Goal: Information Seeking & Learning: Learn about a topic

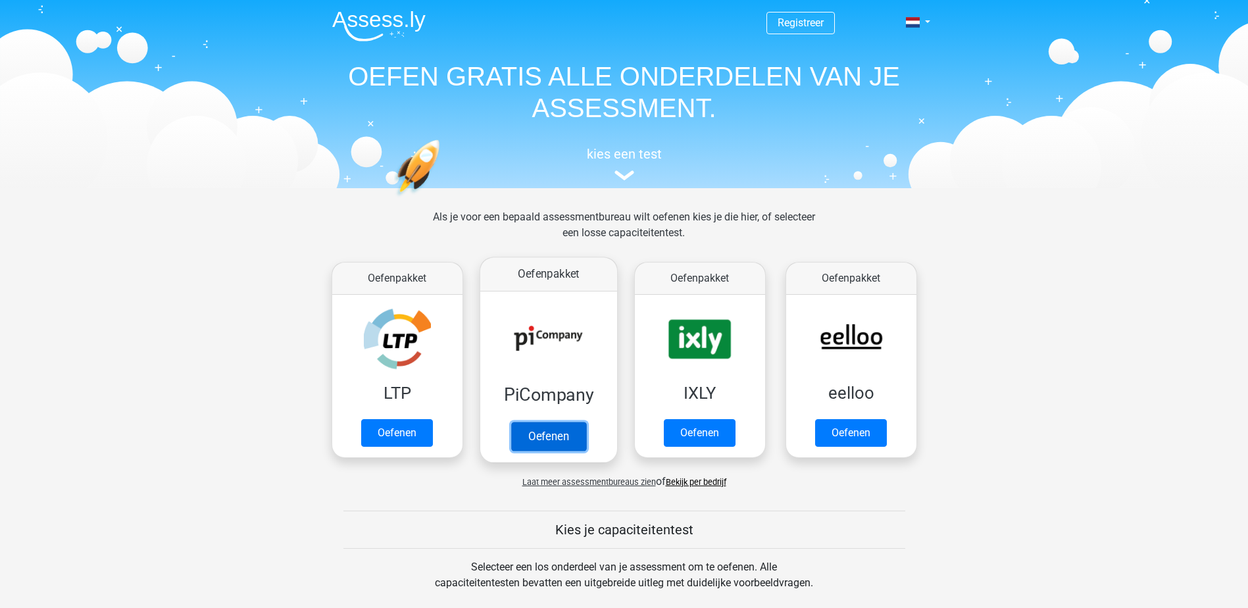
click at [559, 431] on link "Oefenen" at bounding box center [548, 436] width 75 height 29
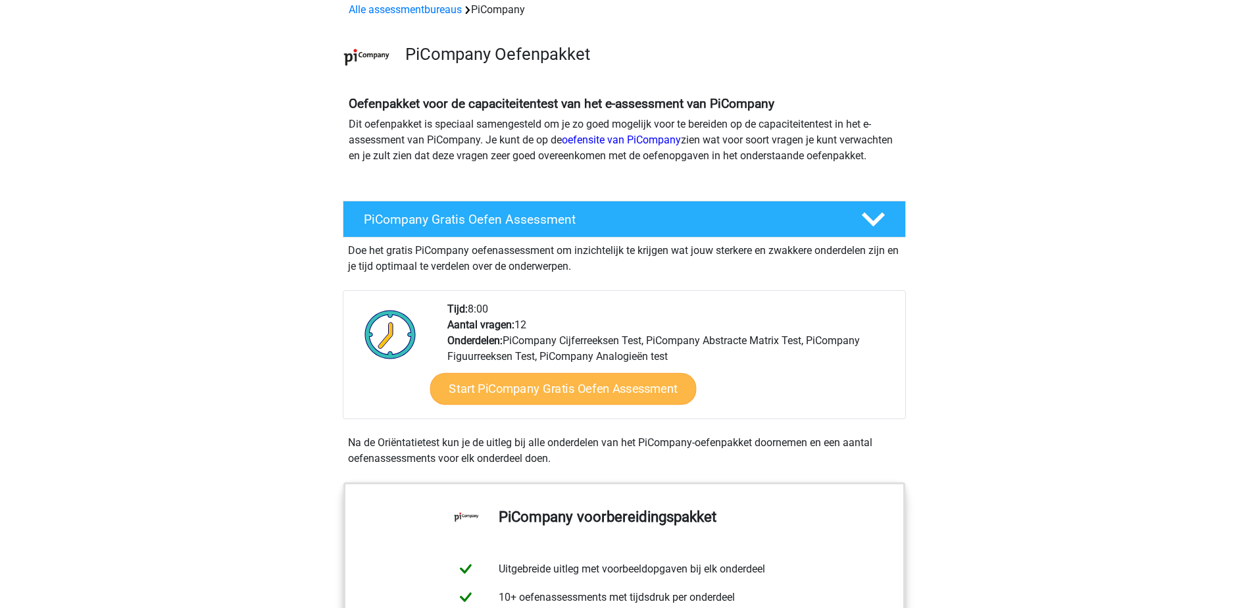
scroll to position [329, 0]
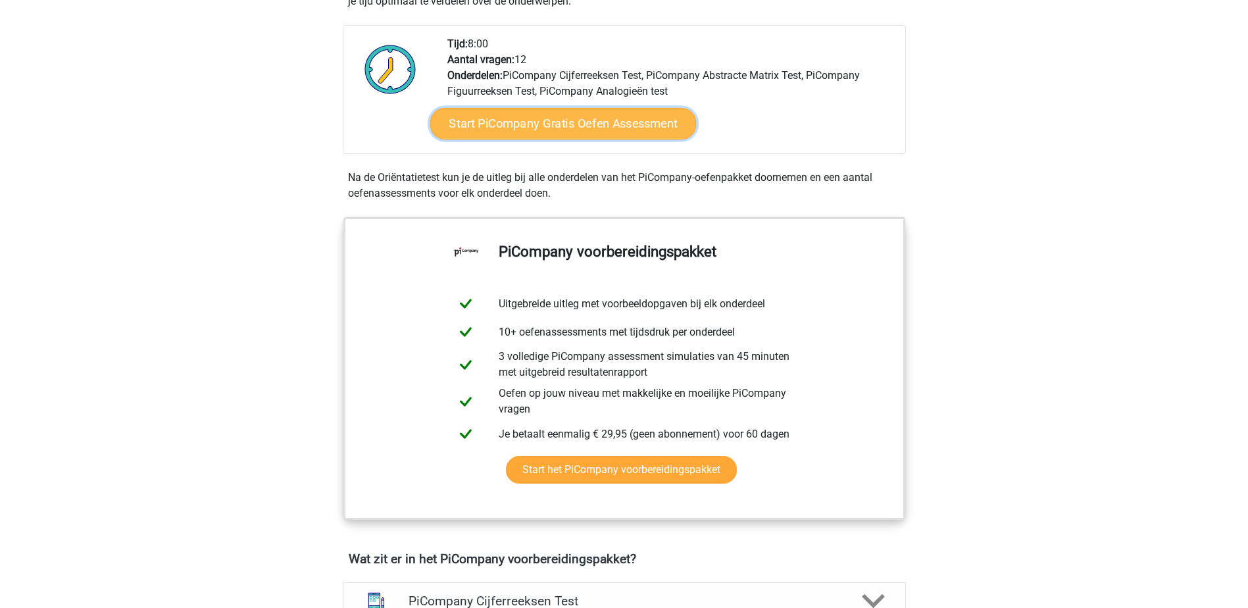
click at [605, 139] on link "Start PiCompany Gratis Oefen Assessment" at bounding box center [563, 124] width 266 height 32
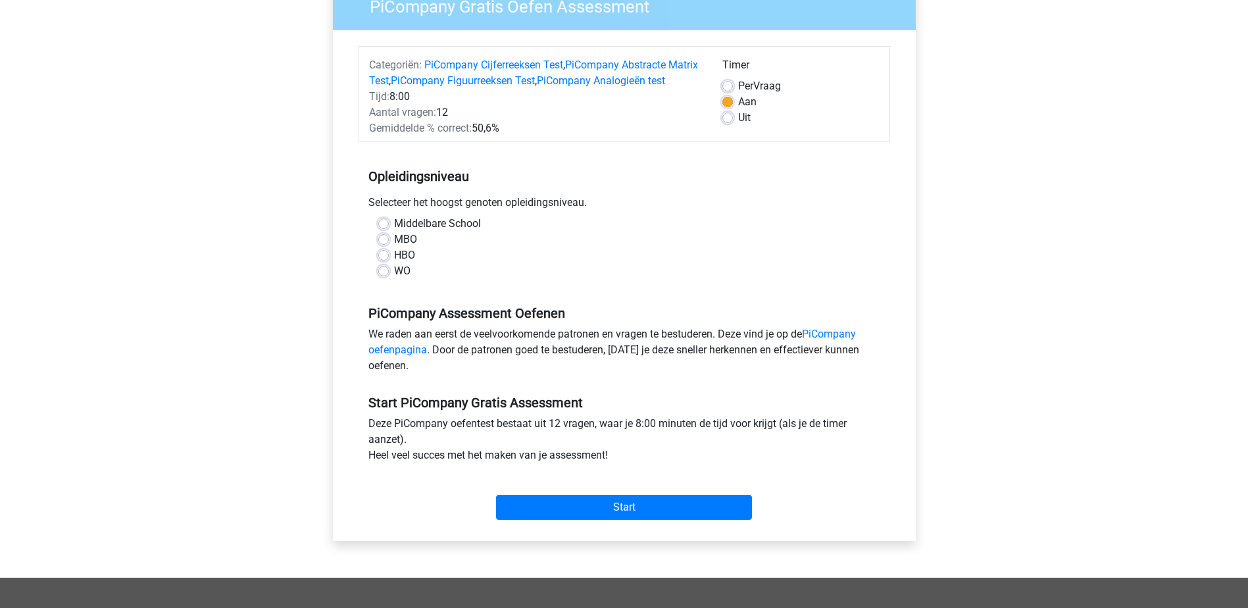
scroll to position [132, 0]
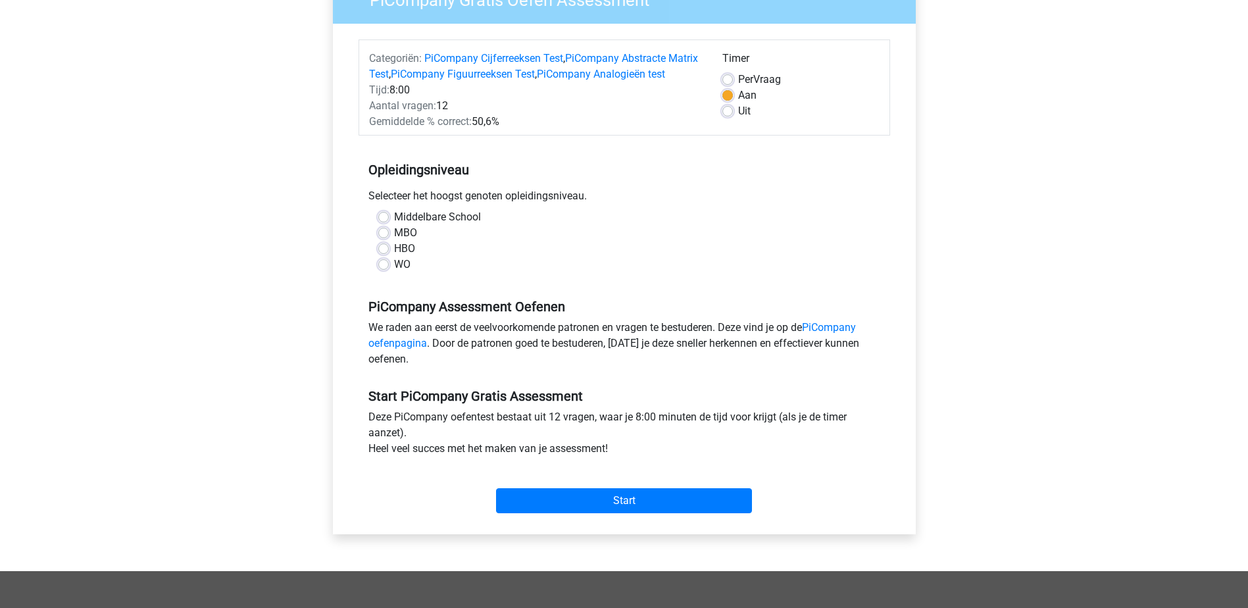
click at [394, 257] on label "HBO" at bounding box center [404, 249] width 21 height 16
click at [381, 254] on input "HBO" at bounding box center [383, 247] width 11 height 13
radio input "true"
click at [610, 512] on input "Start" at bounding box center [624, 500] width 256 height 25
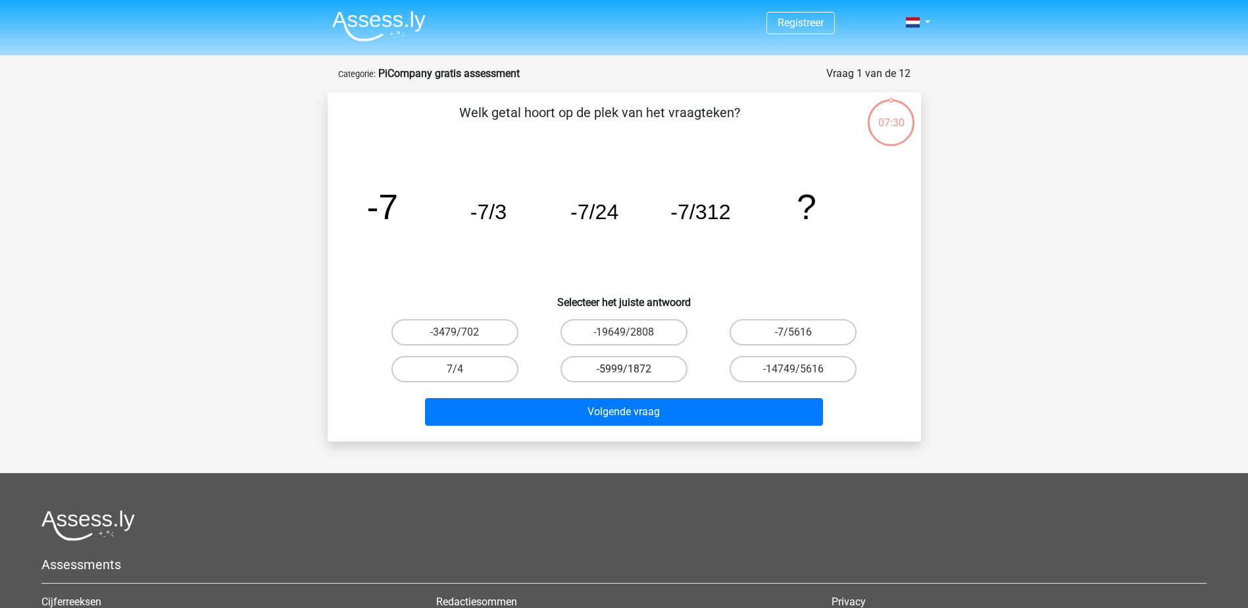
drag, startPoint x: 648, startPoint y: 365, endPoint x: 640, endPoint y: 374, distance: 12.1
click at [646, 365] on label "-5999/1872" at bounding box center [624, 369] width 127 height 26
click at [632, 369] on input "-5999/1872" at bounding box center [628, 373] width 9 height 9
radio input "true"
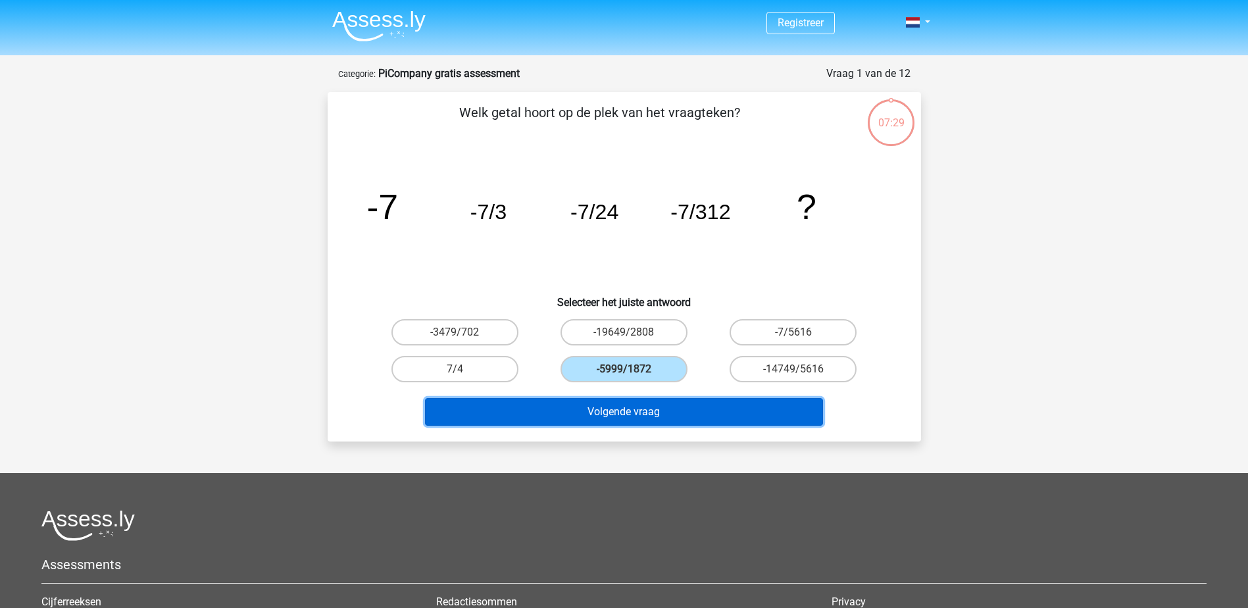
click at [627, 413] on button "Volgende vraag" at bounding box center [624, 412] width 398 height 28
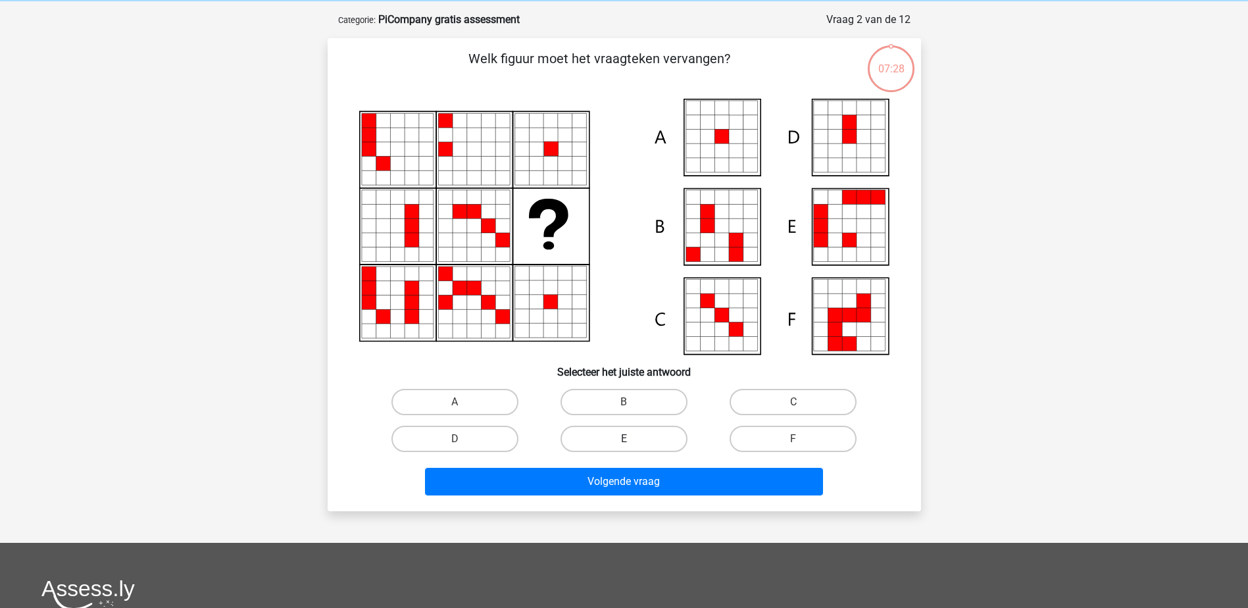
scroll to position [66, 0]
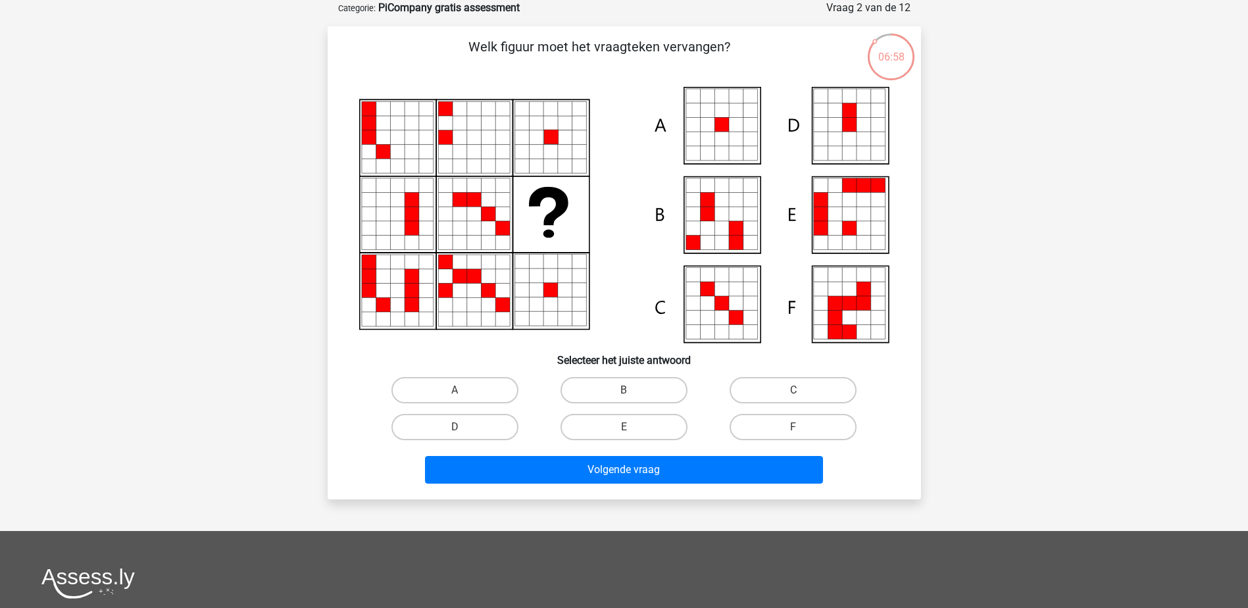
click at [823, 217] on icon at bounding box center [820, 214] width 14 height 14
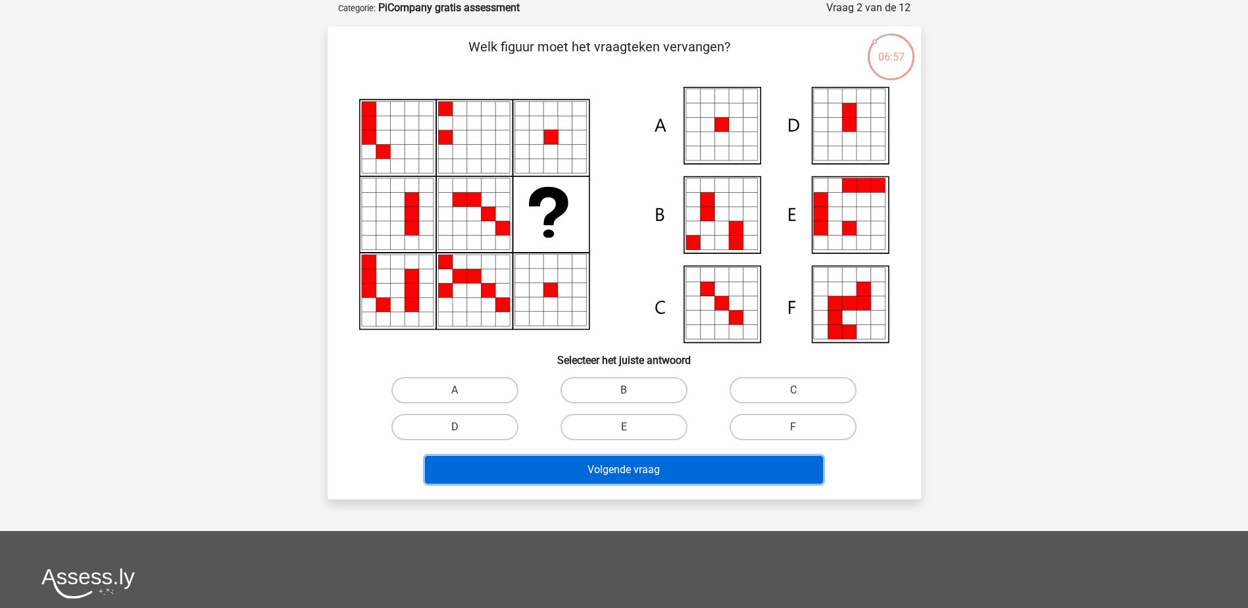
click at [772, 463] on button "Volgende vraag" at bounding box center [624, 470] width 398 height 28
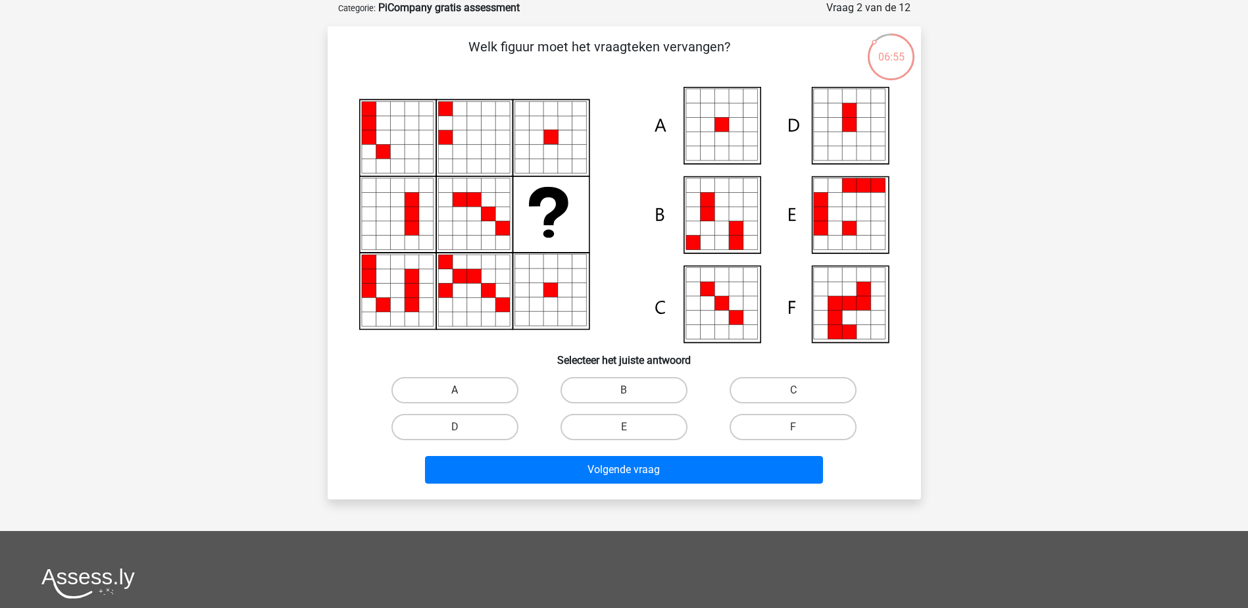
click at [467, 387] on label "A" at bounding box center [455, 390] width 127 height 26
click at [463, 390] on input "A" at bounding box center [459, 394] width 9 height 9
radio input "true"
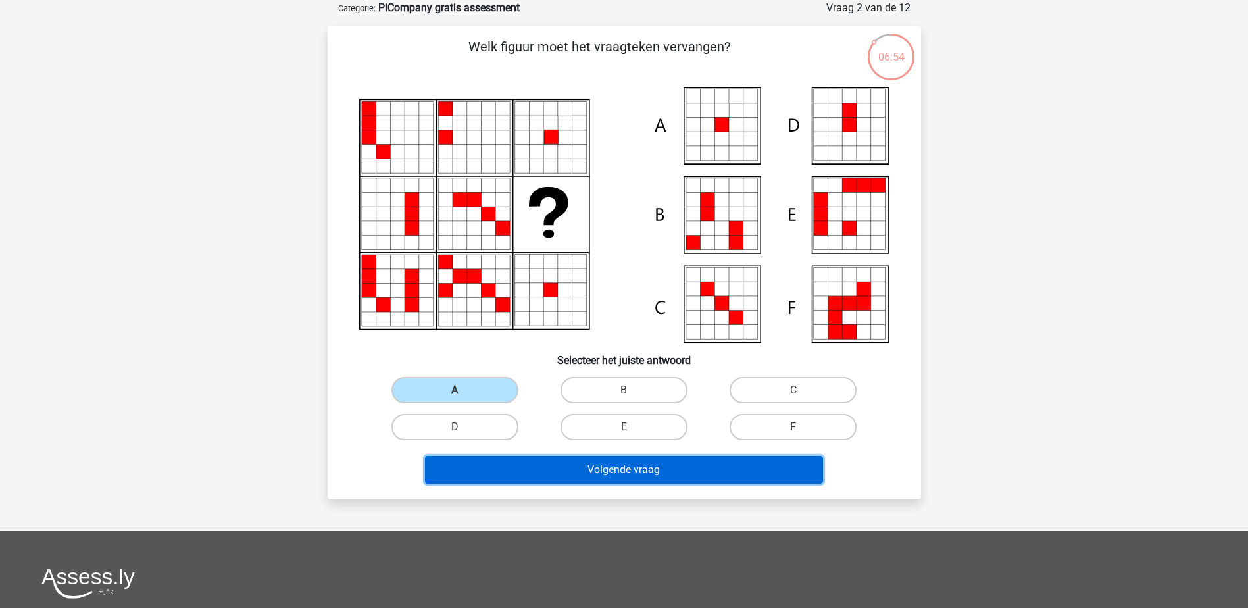
click at [638, 464] on button "Volgende vraag" at bounding box center [624, 470] width 398 height 28
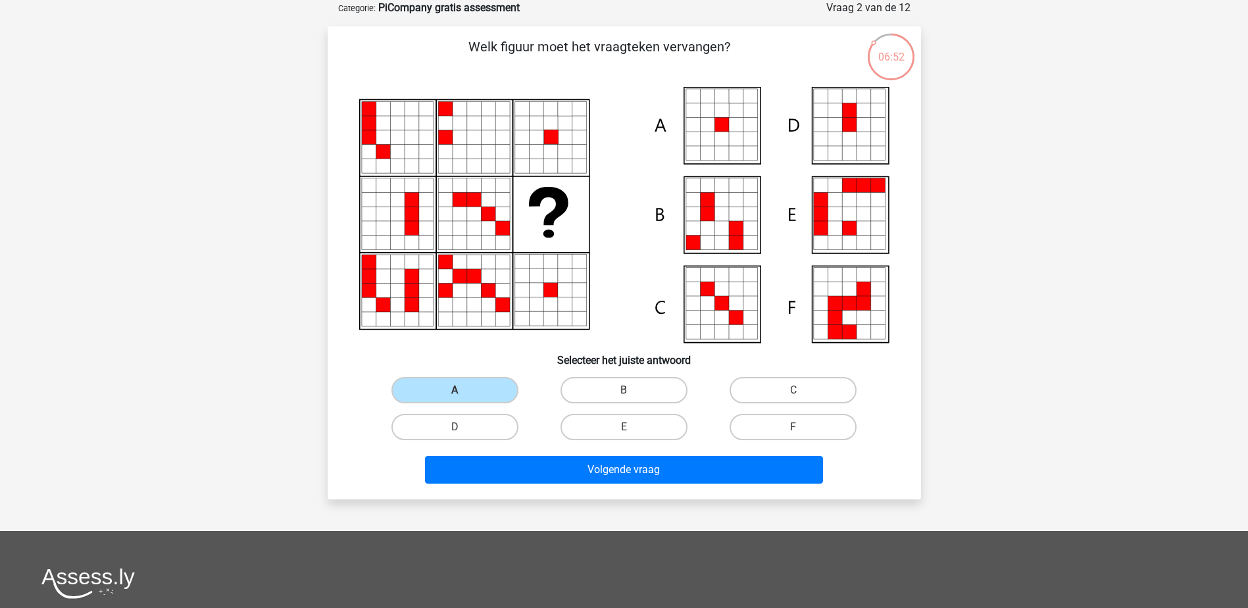
click at [613, 385] on label "B" at bounding box center [624, 390] width 127 height 26
click at [624, 390] on input "B" at bounding box center [628, 394] width 9 height 9
radio input "true"
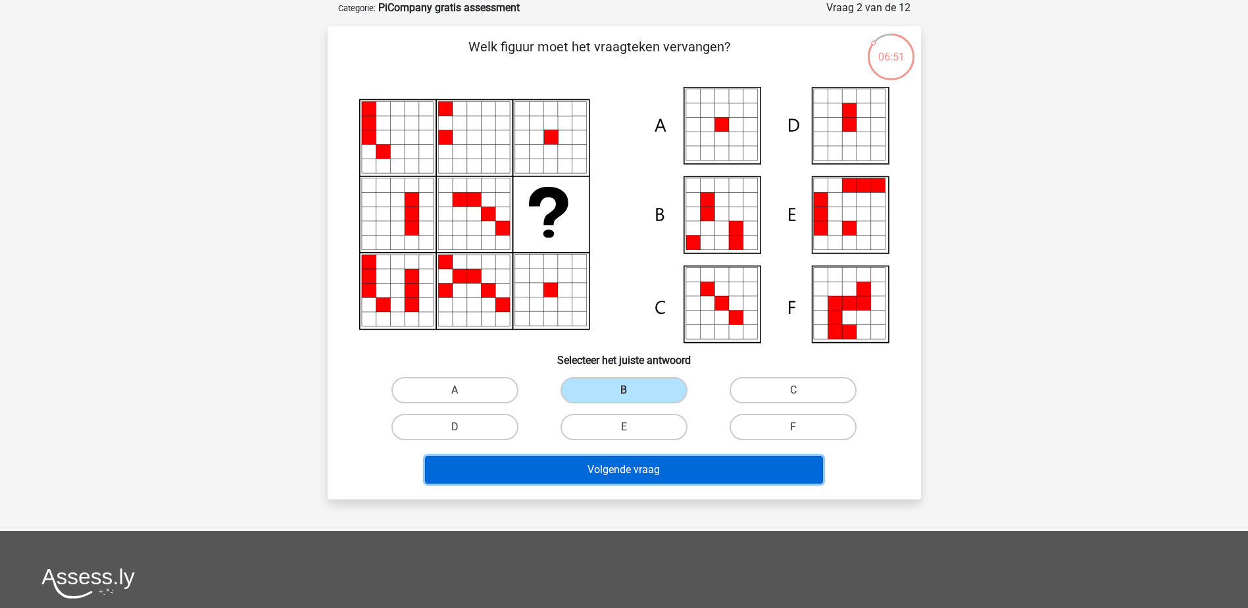
click at [643, 465] on button "Volgende vraag" at bounding box center [624, 470] width 398 height 28
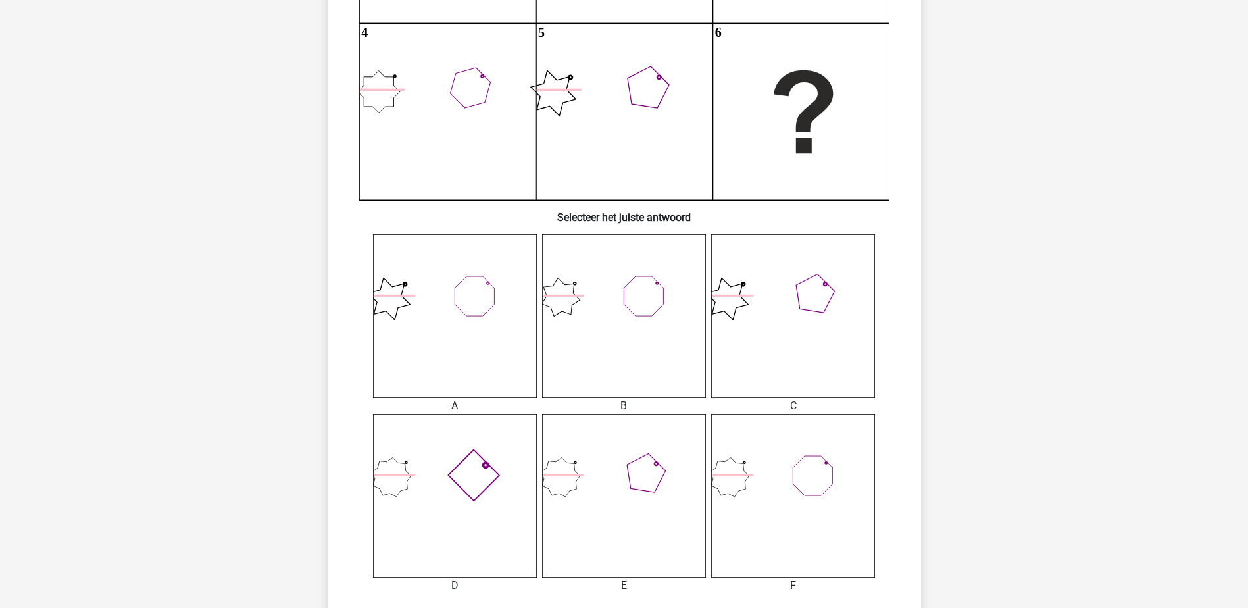
scroll to position [329, 0]
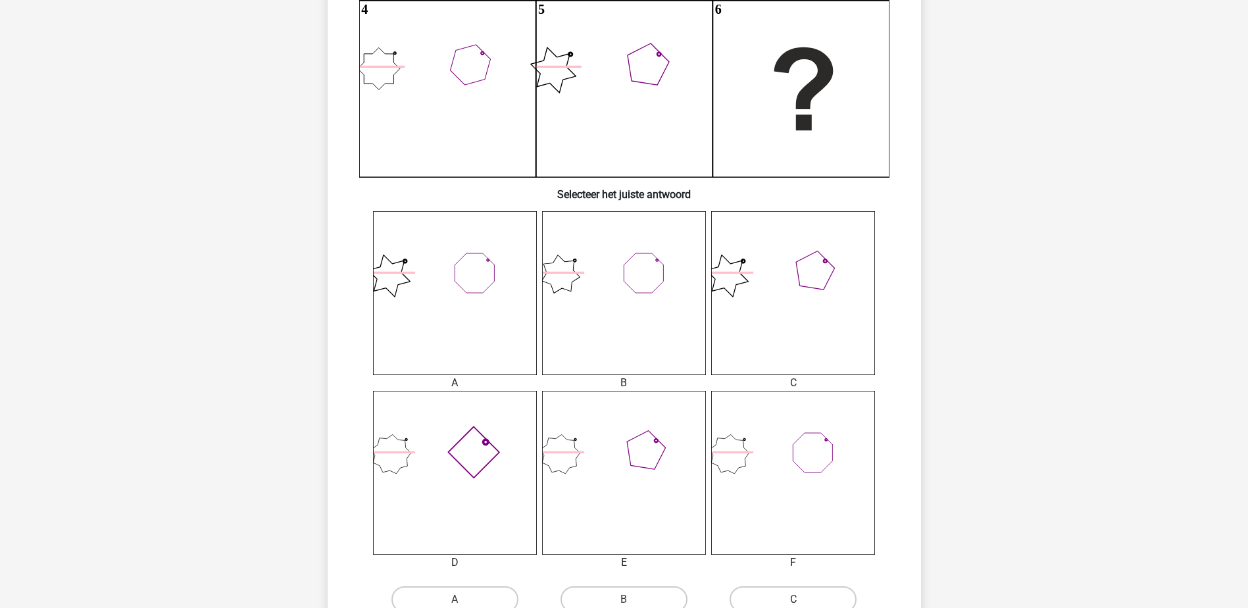
click at [806, 594] on label "C" at bounding box center [793, 599] width 127 height 26
click at [802, 599] on input "C" at bounding box center [798, 603] width 9 height 9
radio input "true"
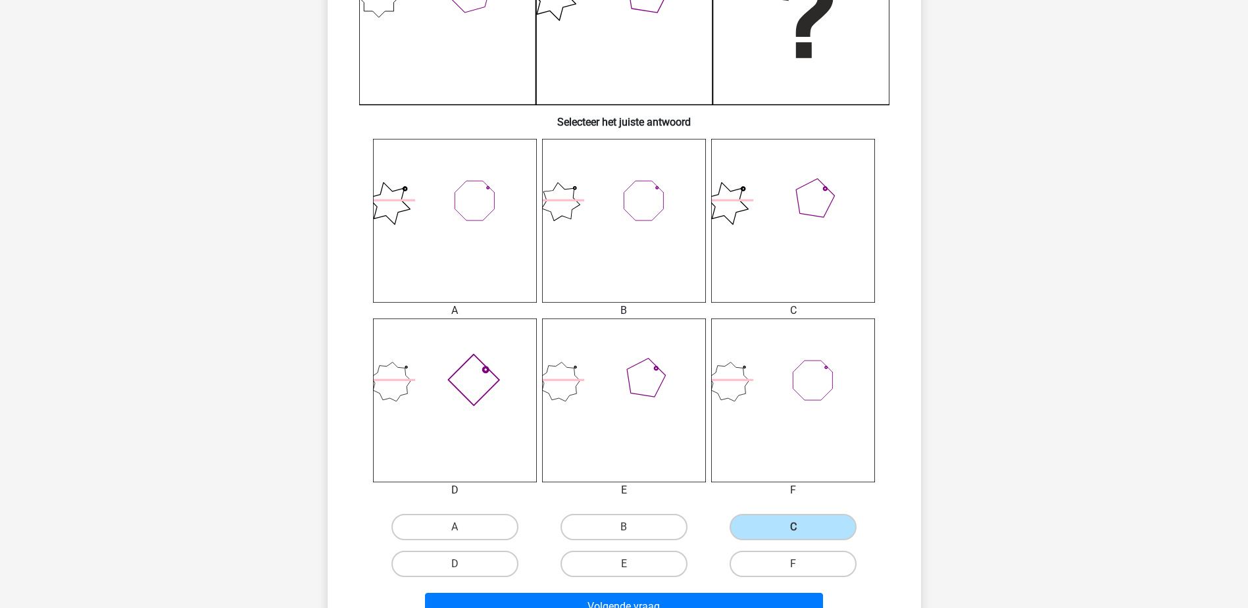
scroll to position [592, 0]
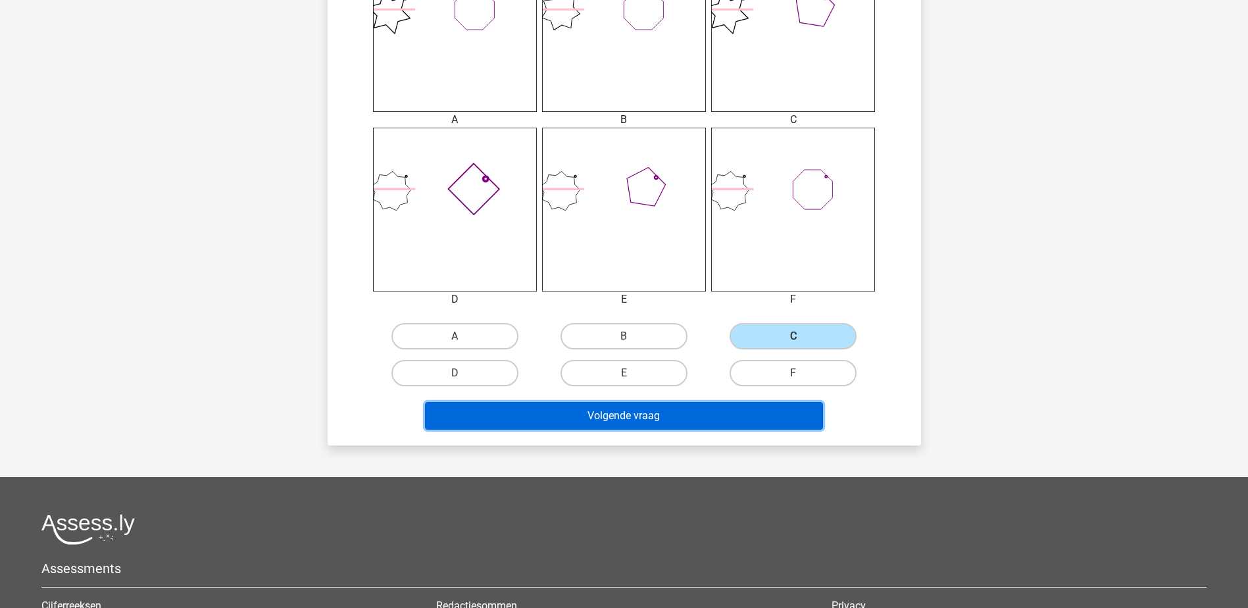
click at [653, 417] on button "Volgende vraag" at bounding box center [624, 416] width 398 height 28
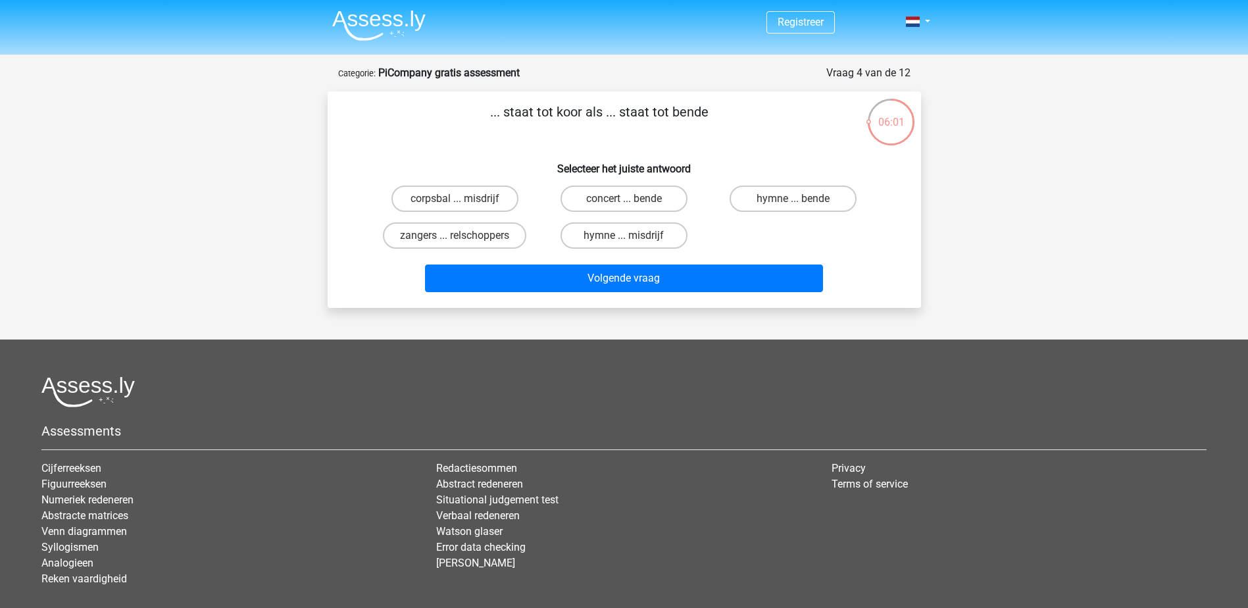
scroll to position [0, 0]
click at [434, 241] on label "zangers ... relschoppers" at bounding box center [454, 236] width 143 height 26
click at [455, 241] on input "zangers ... relschoppers" at bounding box center [459, 240] width 9 height 9
radio input "true"
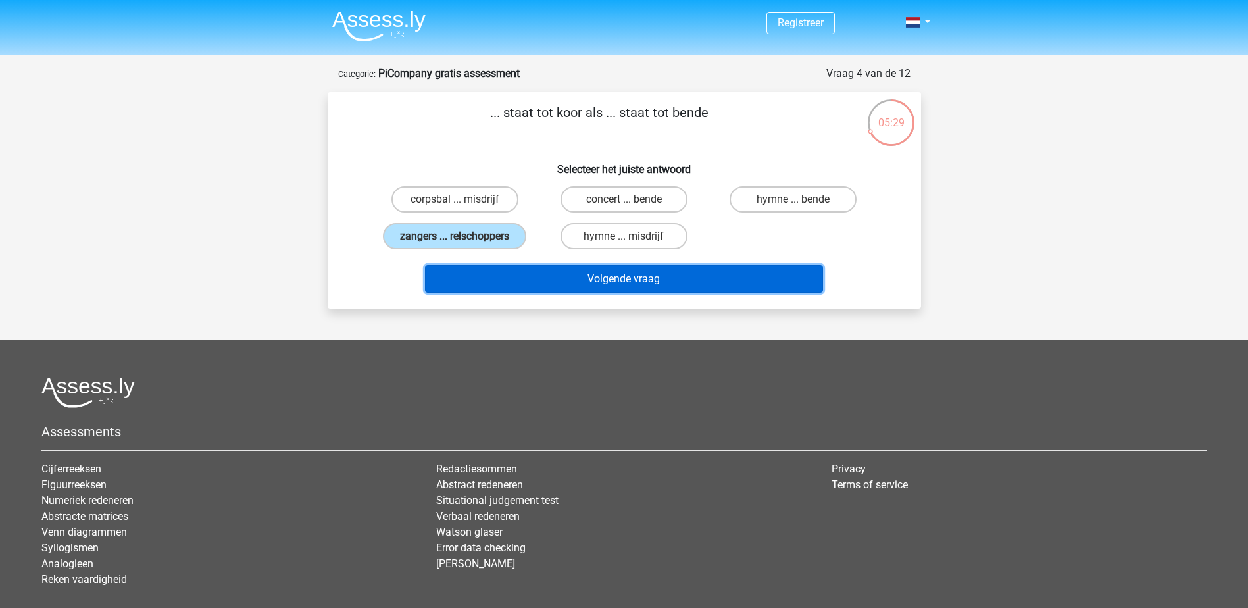
click at [538, 281] on button "Volgende vraag" at bounding box center [624, 279] width 398 height 28
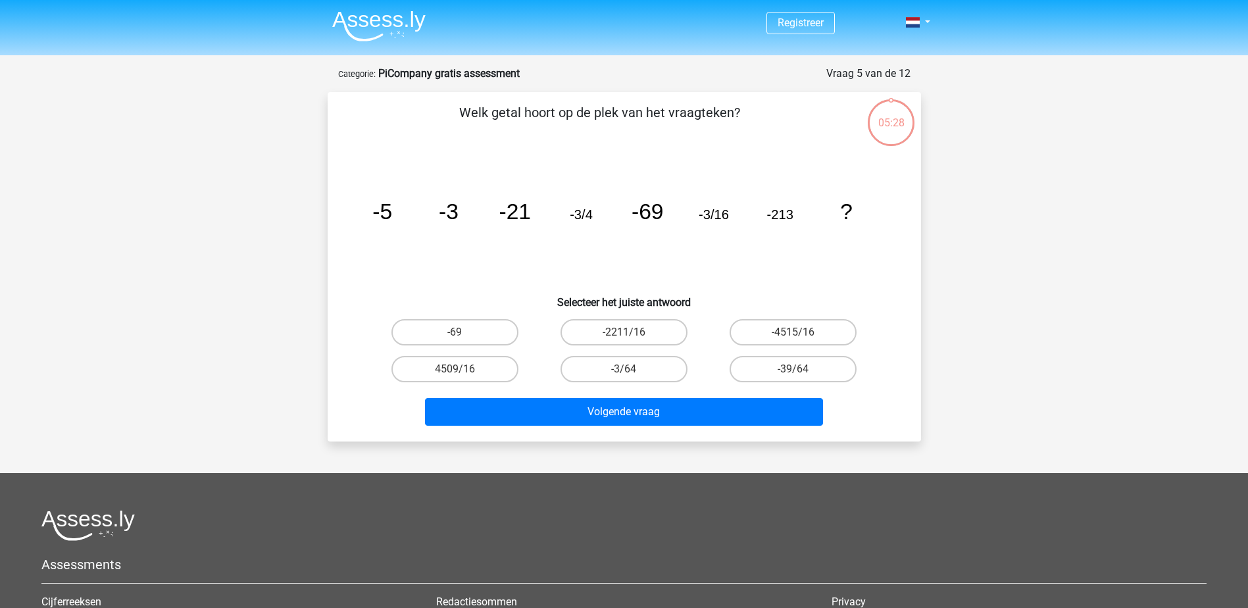
scroll to position [66, 0]
